Goal: Information Seeking & Learning: Understand process/instructions

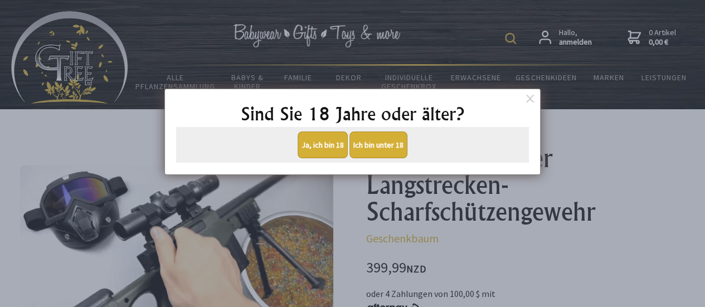
click at [325, 141] on font "Ja, ich bin 18" at bounding box center [323, 145] width 42 height 10
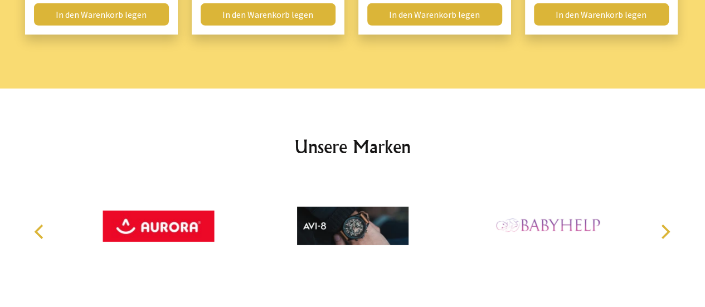
scroll to position [1744, 0]
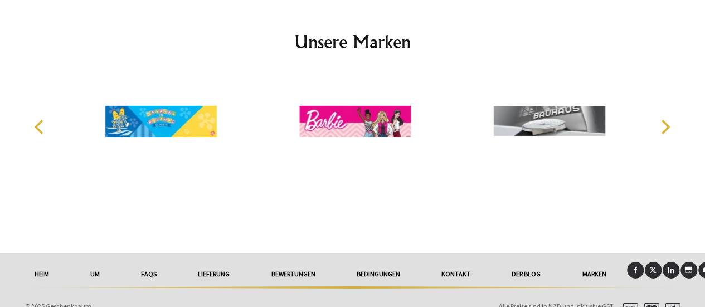
click at [362, 270] on font "Bedingungen" at bounding box center [378, 274] width 43 height 8
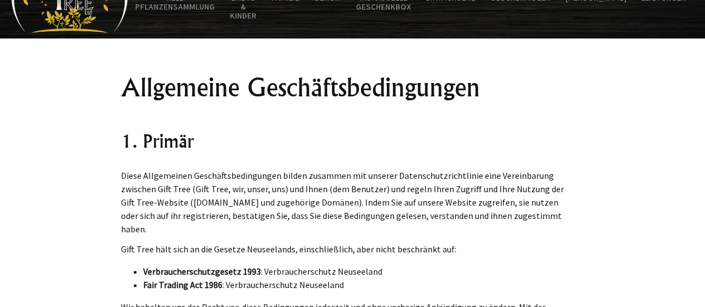
scroll to position [84, 0]
